Goal: Task Accomplishment & Management: Manage account settings

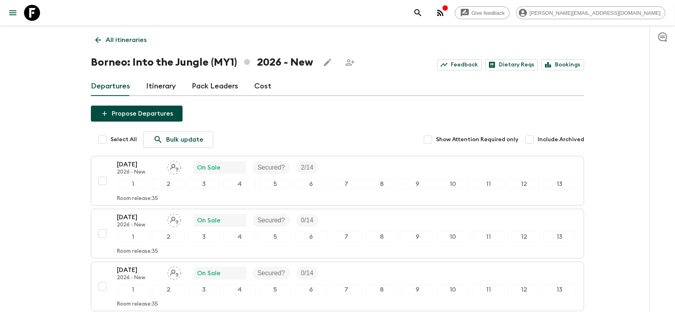
click at [263, 91] on link "Cost" at bounding box center [262, 86] width 17 height 19
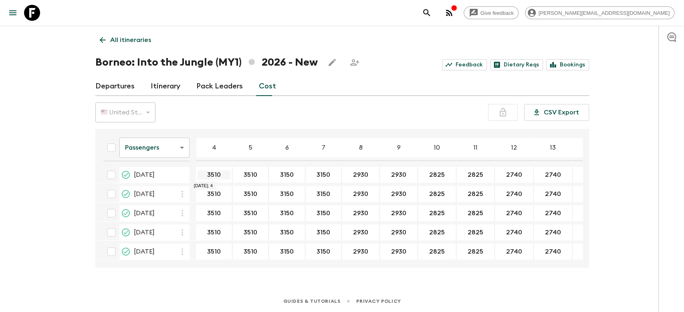
click at [209, 176] on input "3510" at bounding box center [214, 175] width 33 height 9
drag, startPoint x: 206, startPoint y: 177, endPoint x: 230, endPoint y: 177, distance: 24.4
click at [230, 177] on div "3510 ​" at bounding box center [214, 175] width 36 height 16
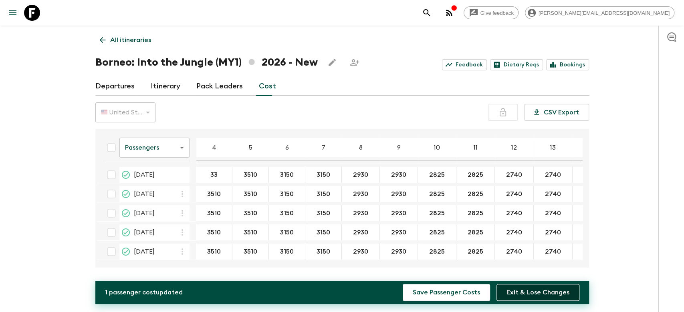
click at [563, 295] on button "Exit & Lose Changes" at bounding box center [537, 292] width 83 height 17
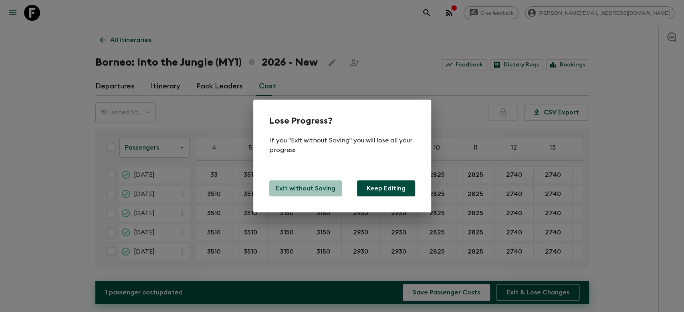
click at [327, 192] on p "Exit without Saving" at bounding box center [306, 189] width 60 height 10
type input "3510"
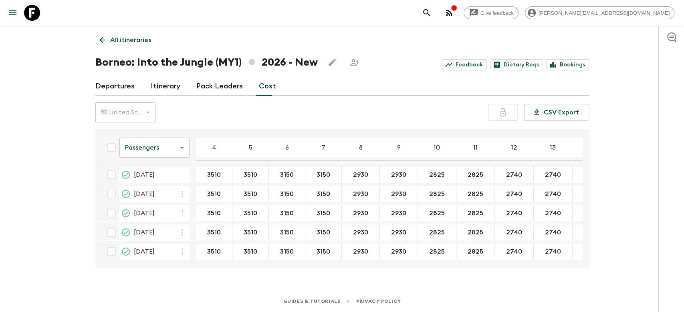
click at [110, 89] on link "Departures" at bounding box center [114, 86] width 39 height 19
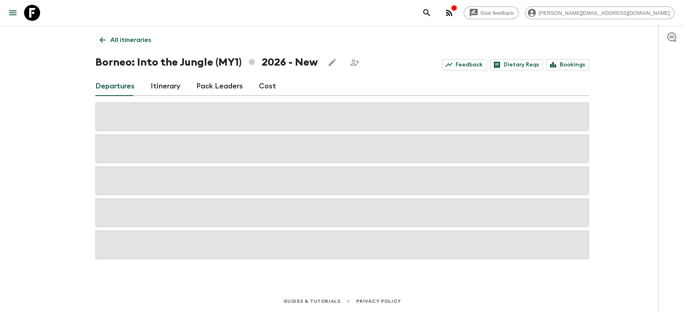
click at [159, 86] on link "Itinerary" at bounding box center [166, 86] width 30 height 19
